Goal: Task Accomplishment & Management: Manage account settings

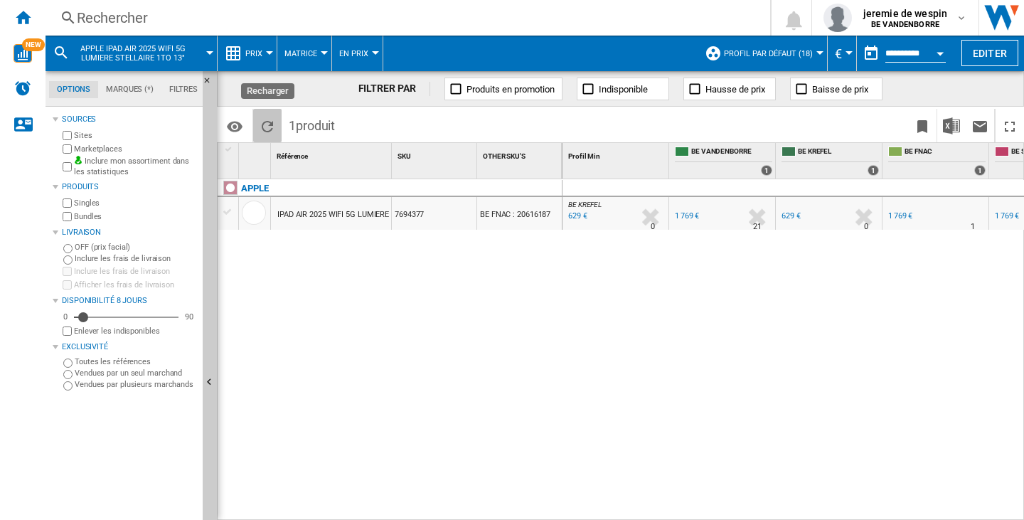
click at [274, 121] on ng-md-icon "Recharger" at bounding box center [267, 126] width 17 height 17
click at [640, 309] on div "BE KREFEL : BE FR KREFEL -64.4 % 629 € % N/A 0 BE KREFEL : BE FR KREFEL BE FR V…" at bounding box center [794, 349] width 462 height 341
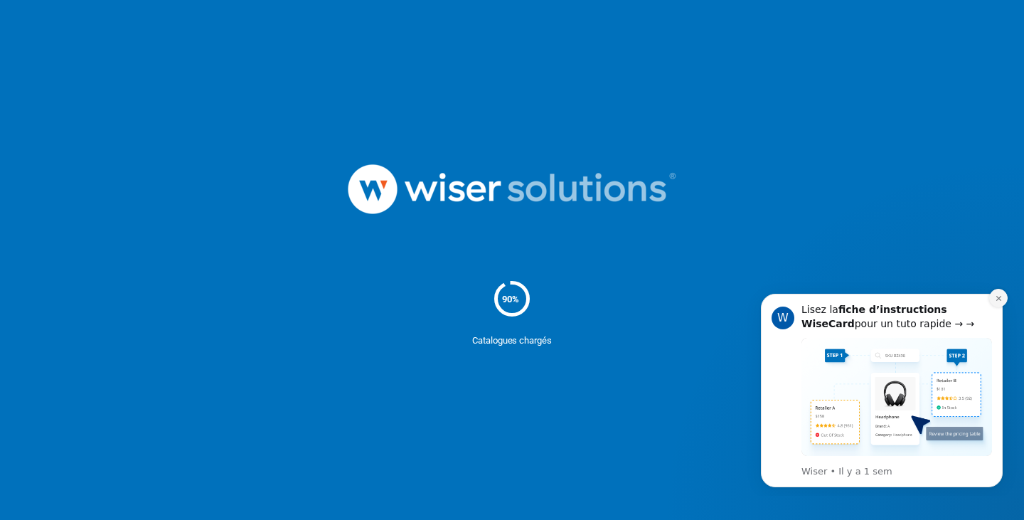
click at [1000, 295] on icon "Dismiss notification" at bounding box center [999, 299] width 8 height 8
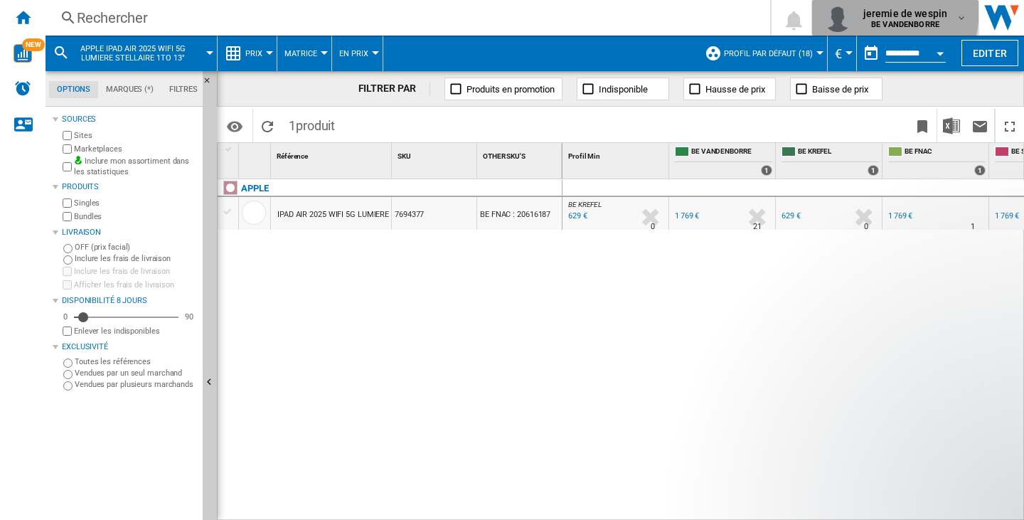
click at [872, 11] on span "jeremie de wespin" at bounding box center [906, 13] width 84 height 14
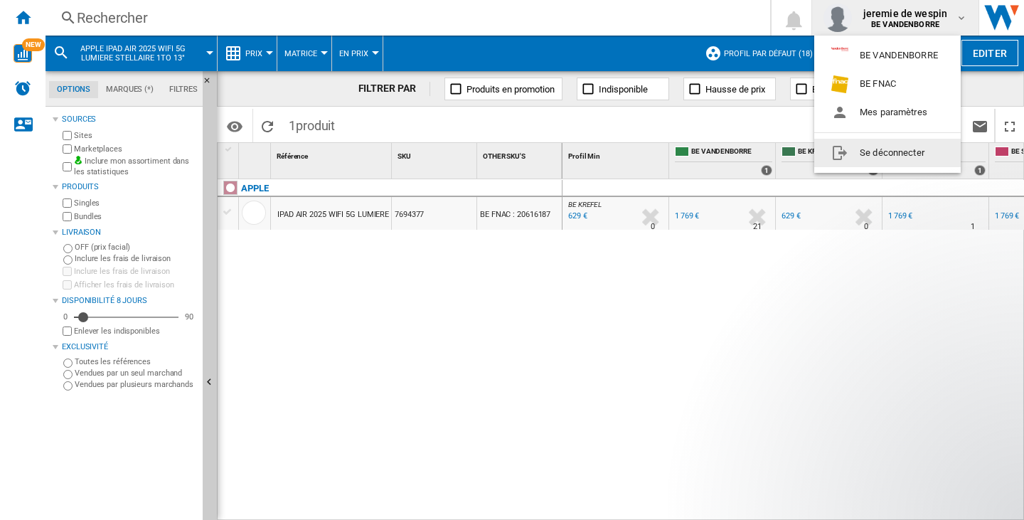
click at [857, 144] on button "Se déconnecter" at bounding box center [888, 153] width 147 height 28
